Goal: Task Accomplishment & Management: Manage account settings

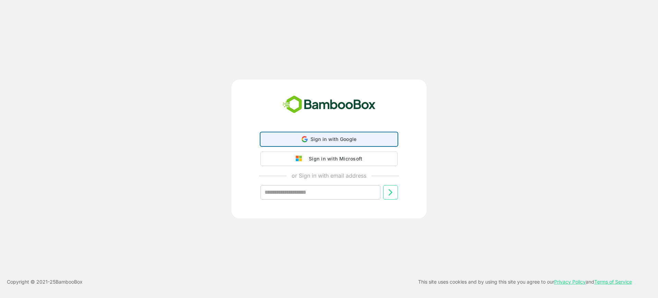
click at [326, 141] on span "Sign in with Google" at bounding box center [334, 139] width 46 height 6
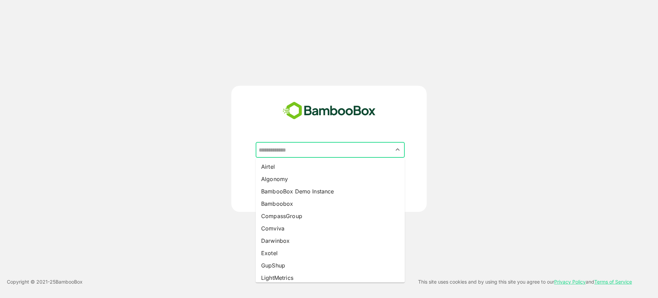
click at [295, 144] on input "text" at bounding box center [330, 149] width 146 height 13
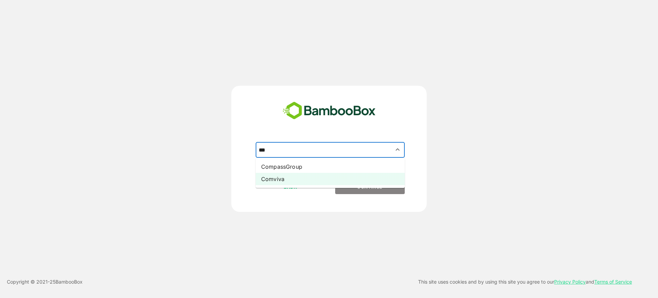
click at [294, 184] on li "Comviva" at bounding box center [330, 179] width 149 height 12
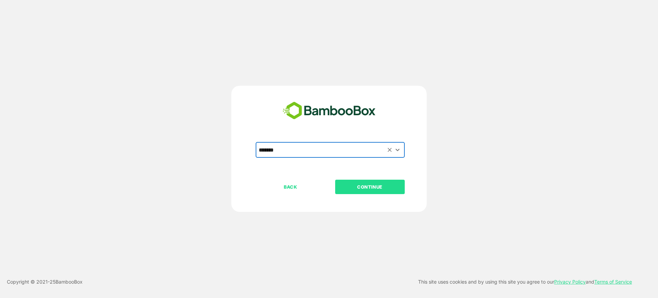
type input "*******"
click at [354, 187] on p "CONTINUE" at bounding box center [370, 187] width 69 height 8
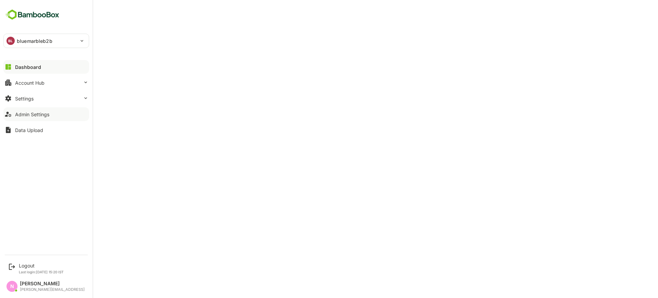
click at [25, 117] on div "Admin Settings" at bounding box center [32, 114] width 34 height 6
click at [28, 265] on div "Logout" at bounding box center [41, 266] width 45 height 6
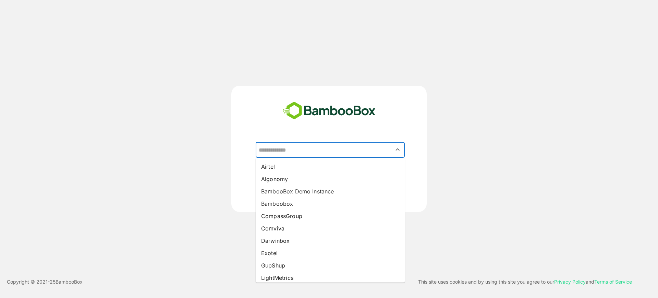
click at [309, 149] on input "text" at bounding box center [330, 149] width 146 height 13
click at [294, 223] on li "Comviva" at bounding box center [330, 228] width 149 height 12
type input "*******"
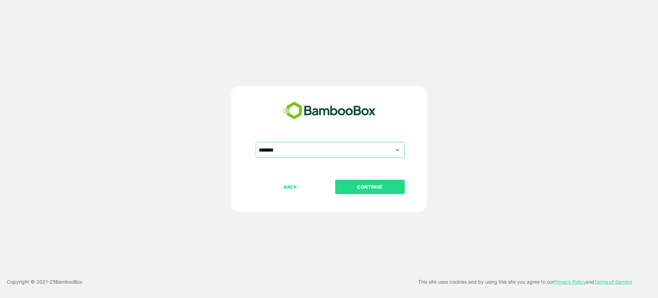
click at [349, 187] on p "CONTINUE" at bounding box center [370, 187] width 69 height 8
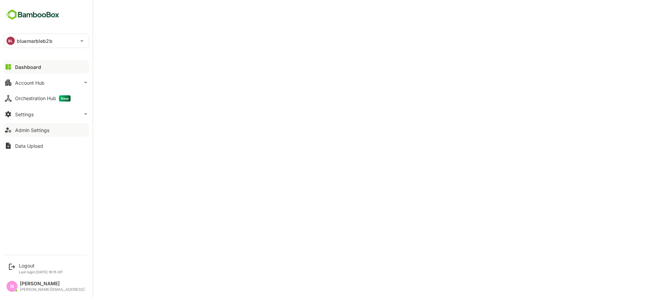
click at [27, 132] on div "Admin Settings" at bounding box center [32, 130] width 34 height 6
click at [29, 265] on div "Logout" at bounding box center [41, 266] width 44 height 6
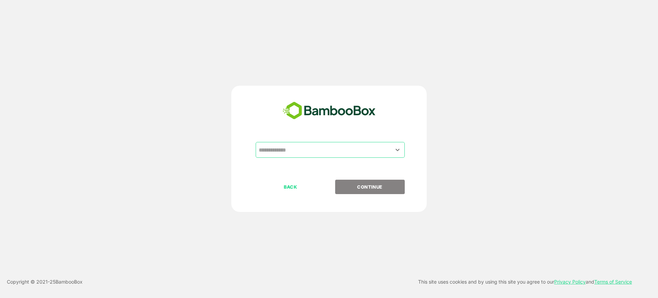
click at [303, 142] on div "​" at bounding box center [330, 150] width 149 height 16
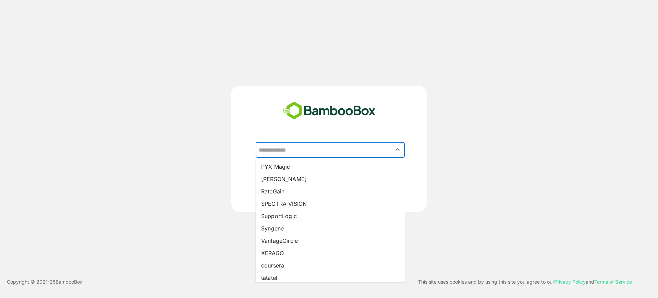
scroll to position [136, 0]
click at [298, 223] on li "Syngene" at bounding box center [330, 227] width 149 height 12
type input "*******"
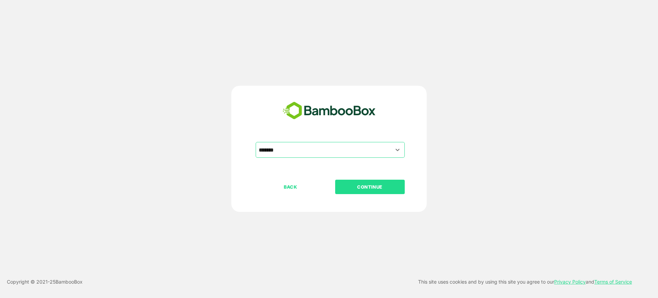
click at [366, 187] on p "CONTINUE" at bounding box center [370, 187] width 69 height 8
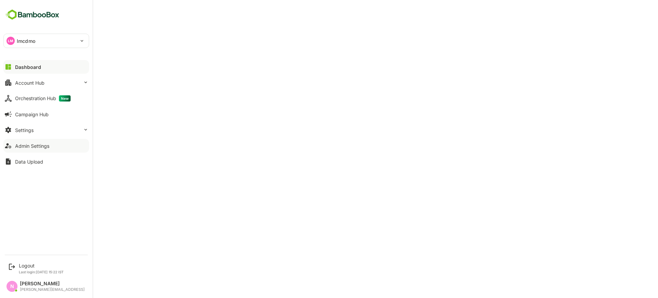
click at [22, 150] on button "Admin Settings" at bounding box center [46, 146] width 86 height 14
click at [29, 148] on div "Admin Settings" at bounding box center [32, 146] width 34 height 6
click at [13, 270] on icon at bounding box center [12, 267] width 8 height 8
click at [23, 265] on div "Logout" at bounding box center [41, 266] width 45 height 6
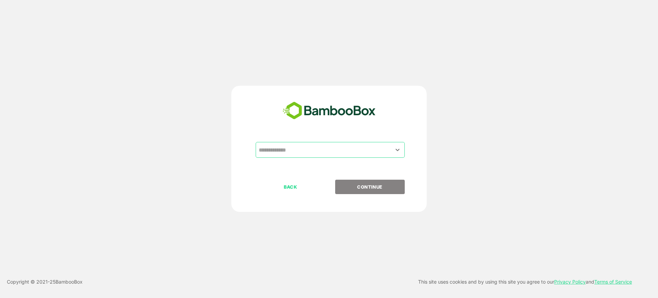
click at [288, 140] on div "​ BACK CONTINUE" at bounding box center [328, 149] width 195 height 126
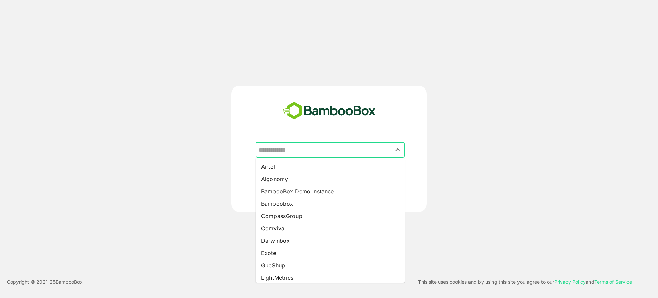
click at [287, 145] on input "text" at bounding box center [330, 149] width 146 height 13
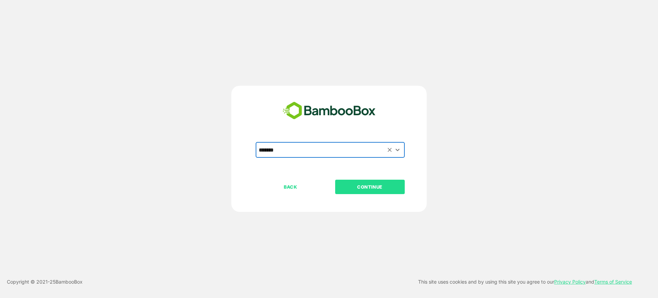
type input "*******"
click at [357, 186] on p "CONTINUE" at bounding box center [370, 187] width 69 height 8
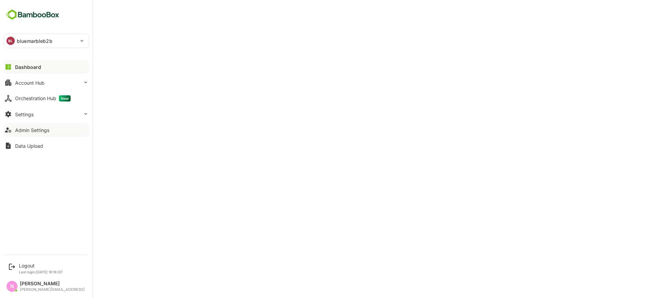
click at [16, 127] on div "Admin Settings" at bounding box center [32, 130] width 34 height 6
click at [49, 268] on div "Logout" at bounding box center [40, 266] width 42 height 6
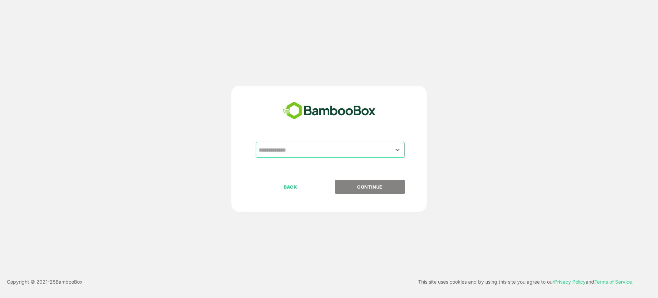
click at [305, 138] on div "​ BACK CONTINUE" at bounding box center [328, 149] width 195 height 126
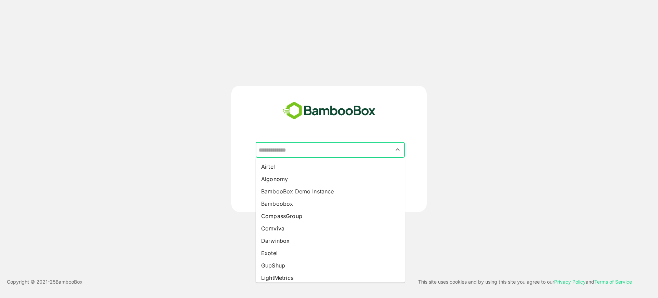
click at [299, 147] on input "text" at bounding box center [330, 149] width 146 height 13
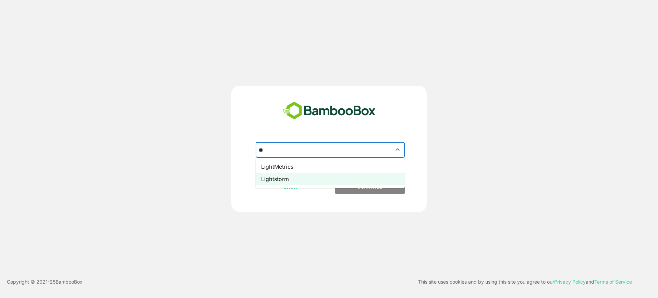
click at [293, 183] on li "Lightstorm" at bounding box center [330, 179] width 149 height 12
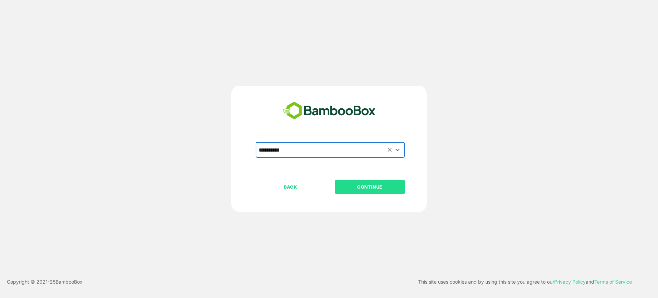
type input "**********"
click at [373, 189] on p "CONTINUE" at bounding box center [370, 187] width 69 height 8
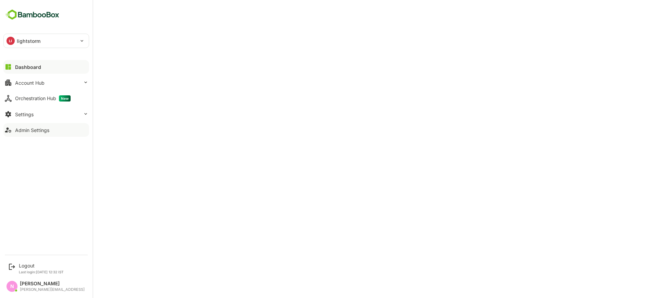
click at [21, 131] on div "Admin Settings" at bounding box center [32, 130] width 34 height 6
